Goal: Task Accomplishment & Management: Manage account settings

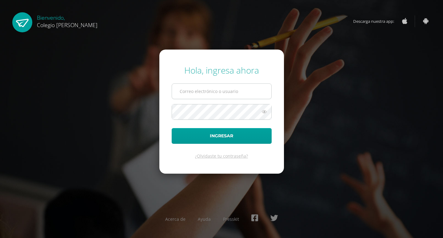
click at [215, 93] on input "text" at bounding box center [221, 91] width 99 height 15
type input "[PERSON_NAME][EMAIL_ADDRESS][DOMAIN_NAME]"
click at [172, 128] on button "Ingresar" at bounding box center [222, 136] width 100 height 16
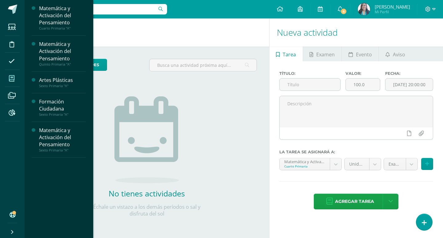
click at [12, 77] on icon at bounding box center [12, 78] width 6 height 6
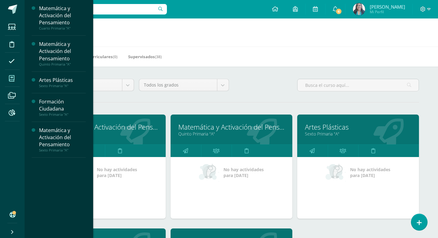
click at [214, 128] on link "Matemática y Activación del Pensamiento" at bounding box center [231, 127] width 106 height 10
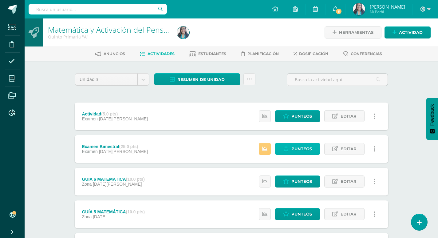
click at [300, 149] on span "Punteos" at bounding box center [302, 148] width 21 height 11
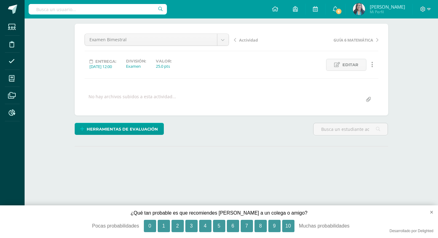
scroll to position [51, 0]
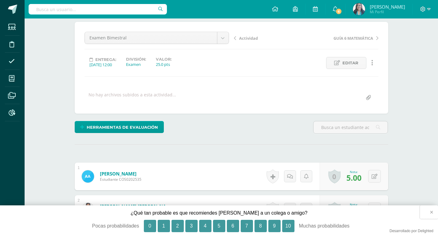
click at [432, 212] on button "×" at bounding box center [429, 212] width 18 height 14
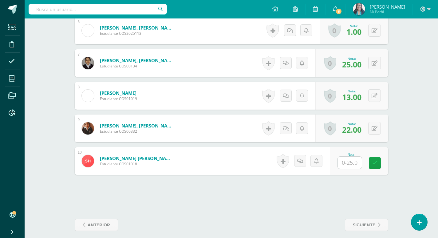
scroll to position [366, 0]
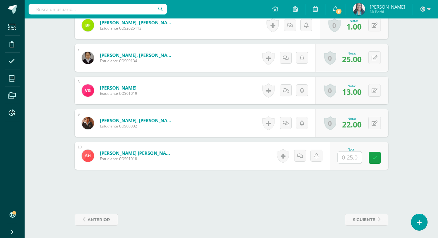
click at [344, 158] on input "text" at bounding box center [350, 157] width 24 height 12
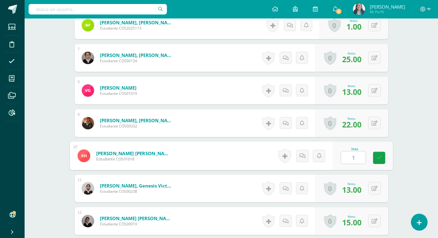
type input "10"
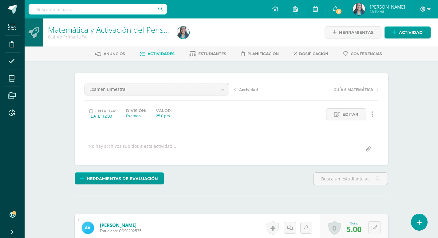
scroll to position [0, 0]
click at [154, 55] on span "Actividades" at bounding box center [161, 53] width 27 height 5
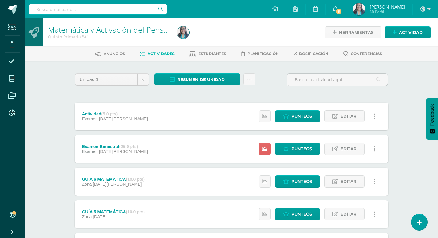
click at [288, 40] on div at bounding box center [241, 32] width 132 height 28
click at [219, 79] on span "Resumen de unidad" at bounding box center [201, 79] width 47 height 11
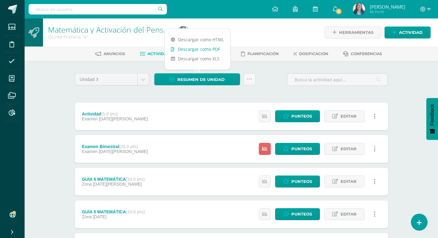
click at [215, 51] on link "Descargar como PDF" at bounding box center [198, 49] width 66 height 10
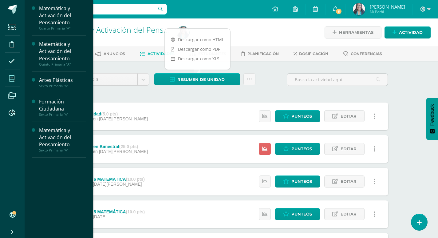
click at [11, 75] on icon at bounding box center [12, 78] width 6 height 6
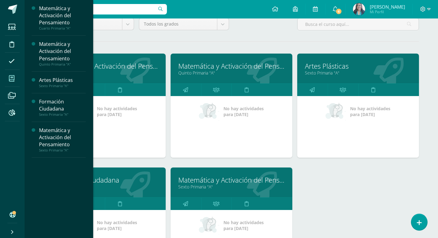
scroll to position [62, 0]
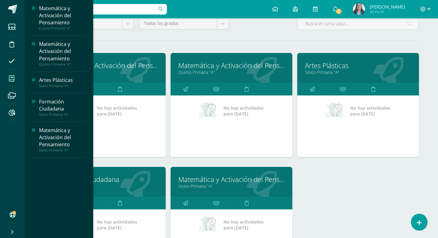
click at [122, 180] on link "Formación Ciudadana" at bounding box center [105, 179] width 106 height 10
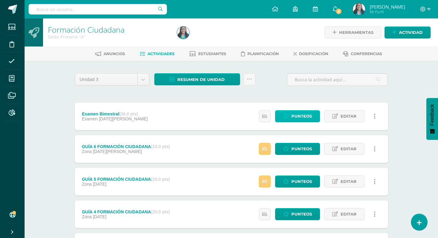
click at [313, 114] on link "Punteos" at bounding box center [297, 116] width 45 height 12
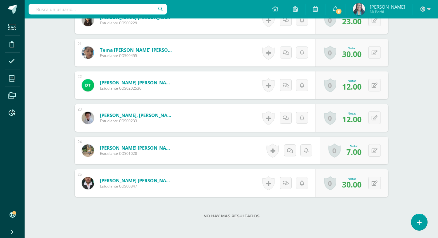
scroll to position [863, 0]
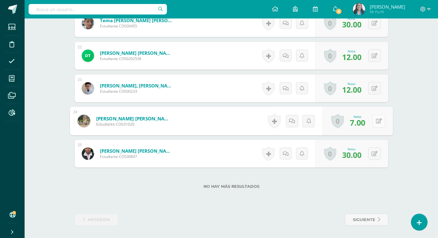
click at [372, 118] on div "0 Logros Logros obtenidos Aún no hay logros agregados Nota: 7.00" at bounding box center [357, 121] width 70 height 29
click at [381, 120] on icon at bounding box center [379, 120] width 6 height 5
type input "19"
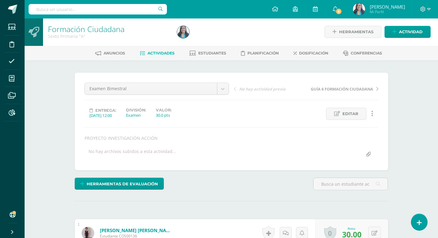
scroll to position [0, 0]
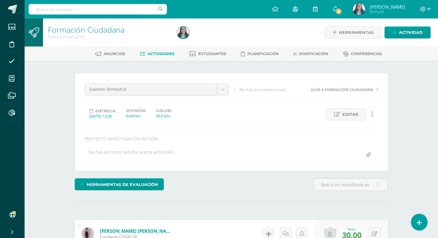
click at [165, 56] on span "Actividades" at bounding box center [161, 53] width 27 height 5
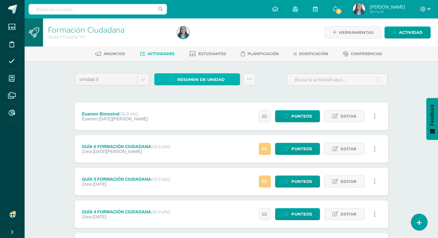
click at [211, 80] on span "Resumen de unidad" at bounding box center [201, 79] width 47 height 11
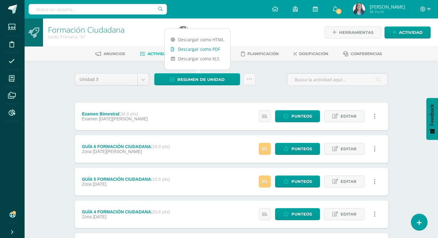
click at [209, 48] on link "Descargar como PDF" at bounding box center [198, 49] width 66 height 10
click at [259, 36] on div at bounding box center [241, 32] width 132 height 28
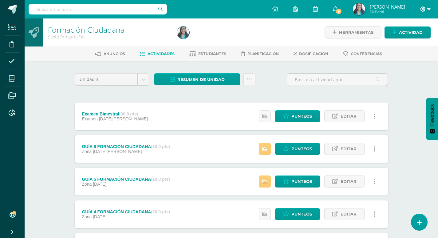
click at [426, 9] on icon at bounding box center [424, 9] width 6 height 6
click at [414, 44] on span "Cerrar sesión" at bounding box center [410, 42] width 28 height 6
